Goal: Answer question/provide support: Answer question/provide support

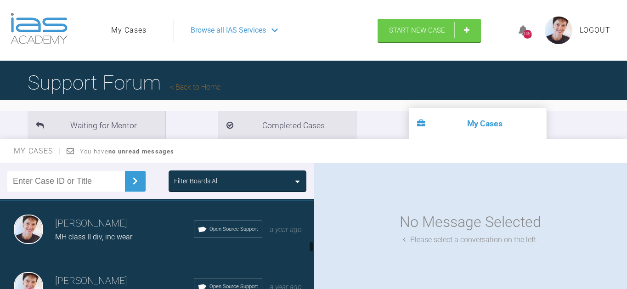
scroll to position [518, 0]
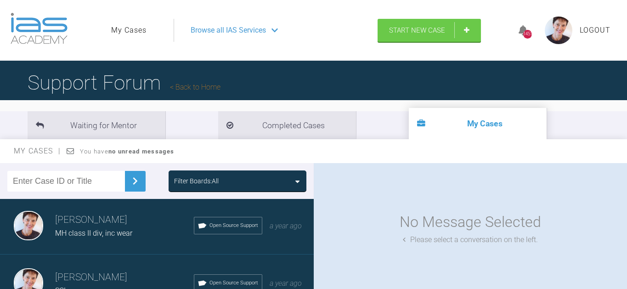
click at [235, 221] on span "Open Source Support" at bounding box center [233, 225] width 49 height 8
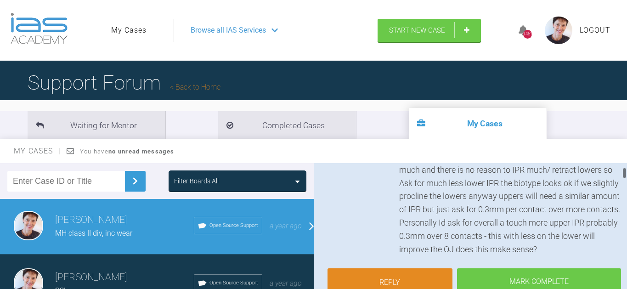
scroll to position [229, 0]
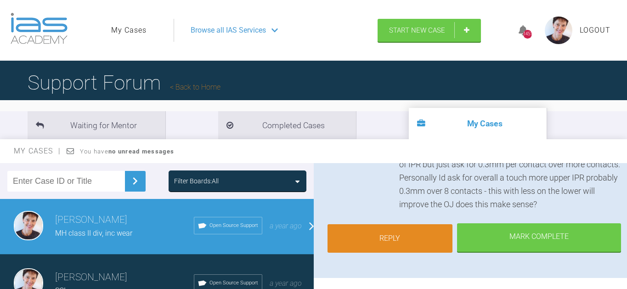
click at [403, 243] on link "Reply" at bounding box center [389, 238] width 125 height 28
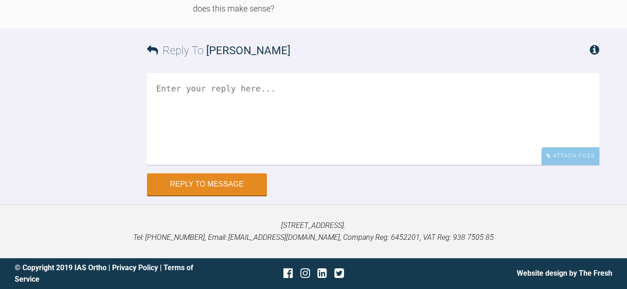
scroll to position [6416, 0]
click at [268, 119] on textarea at bounding box center [373, 119] width 452 height 92
paste textarea "Hi Tif. Would you mind havng a look at the latest set up of tx plan, please. Th…"
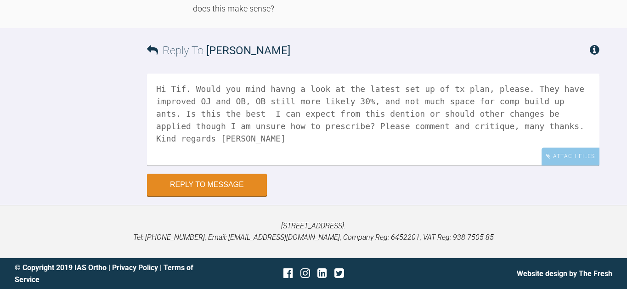
click at [332, 110] on textarea "Hi Tif. Would you mind havng a look at the latest set up of tx plan, please. Th…" at bounding box center [373, 119] width 452 height 92
click at [391, 124] on textarea "Hi Tif. Would you mind havng a look at the latest set up of tx plan, please. Th…" at bounding box center [373, 119] width 452 height 92
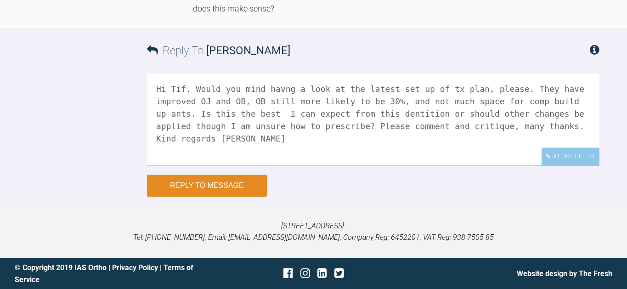
type textarea "Hi Tif. Would you mind havng a look at the latest set up of tx plan, please. Th…"
click at [226, 192] on button "Reply to Message" at bounding box center [207, 186] width 120 height 22
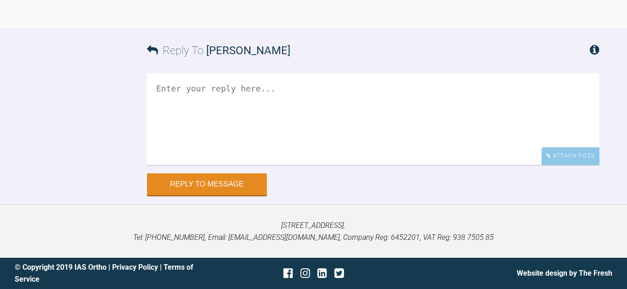
scroll to position [6374, 0]
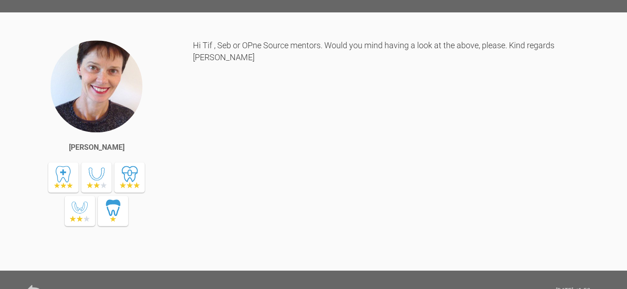
scroll to position [5184, 0]
